Goal: Task Accomplishment & Management: Use online tool/utility

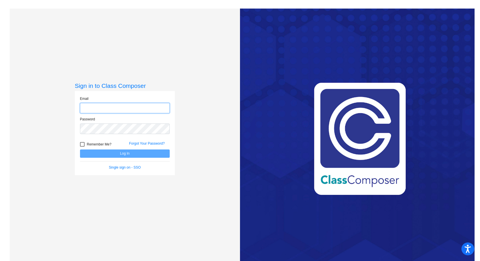
type input "[EMAIL_ADDRESS][DOMAIN_NAME]"
click at [122, 158] on form "Email [EMAIL_ADDRESS][DOMAIN_NAME] Password Remember Me? Forgot Your Password? …" at bounding box center [125, 133] width 90 height 74
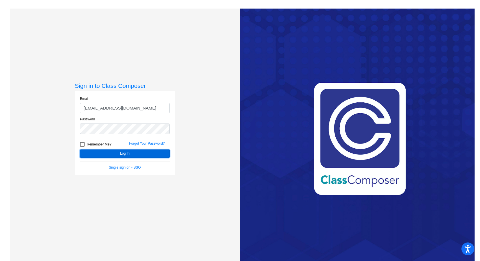
click at [121, 156] on button "Log In" at bounding box center [125, 154] width 90 height 8
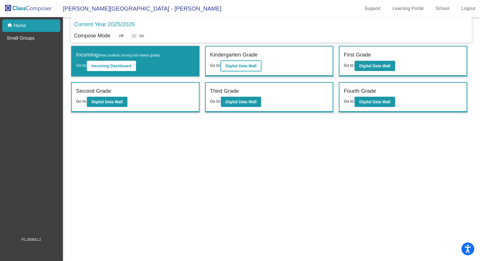
click at [236, 68] on b "Digital Data Wall" at bounding box center [240, 66] width 31 height 5
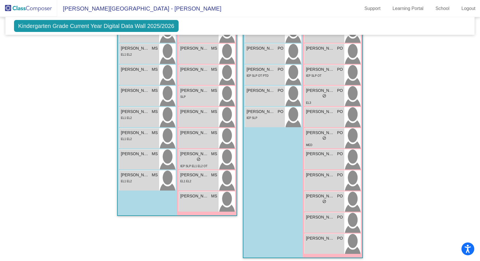
scroll to position [485, 0]
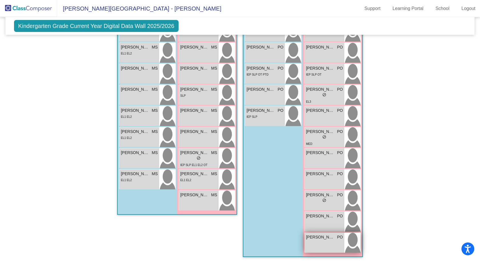
click at [327, 244] on div "[PERSON_NAME] PO lock do_not_disturb_alt" at bounding box center [324, 243] width 40 height 20
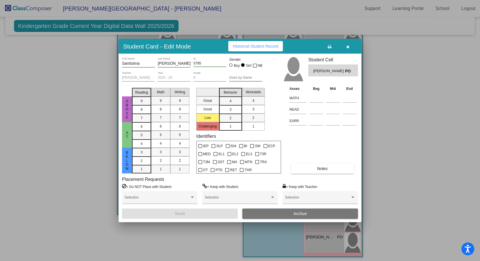
click at [347, 48] on icon "button" at bounding box center [347, 47] width 3 height 4
